Goal: Information Seeking & Learning: Learn about a topic

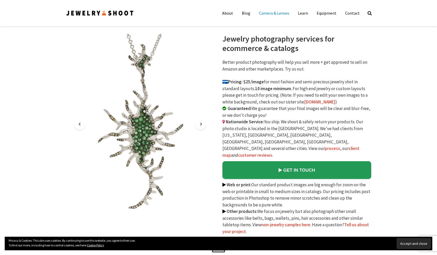
click at [273, 14] on link "Camera & Lenses" at bounding box center [274, 13] width 38 height 10
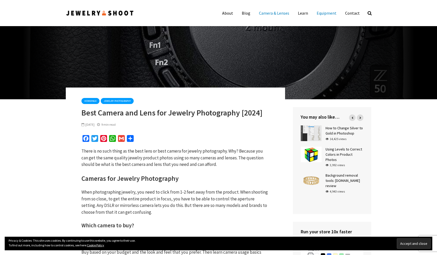
click at [328, 13] on link "Equipment" at bounding box center [327, 13] width 28 height 10
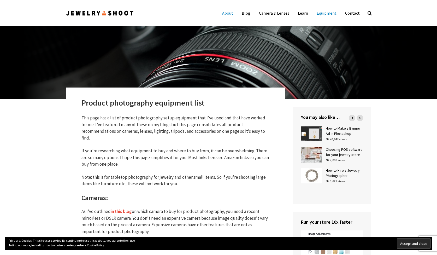
click at [231, 13] on link "About" at bounding box center [227, 13] width 19 height 10
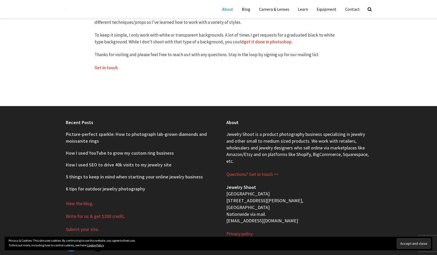
scroll to position [310, 0]
